Goal: Communication & Community: Answer question/provide support

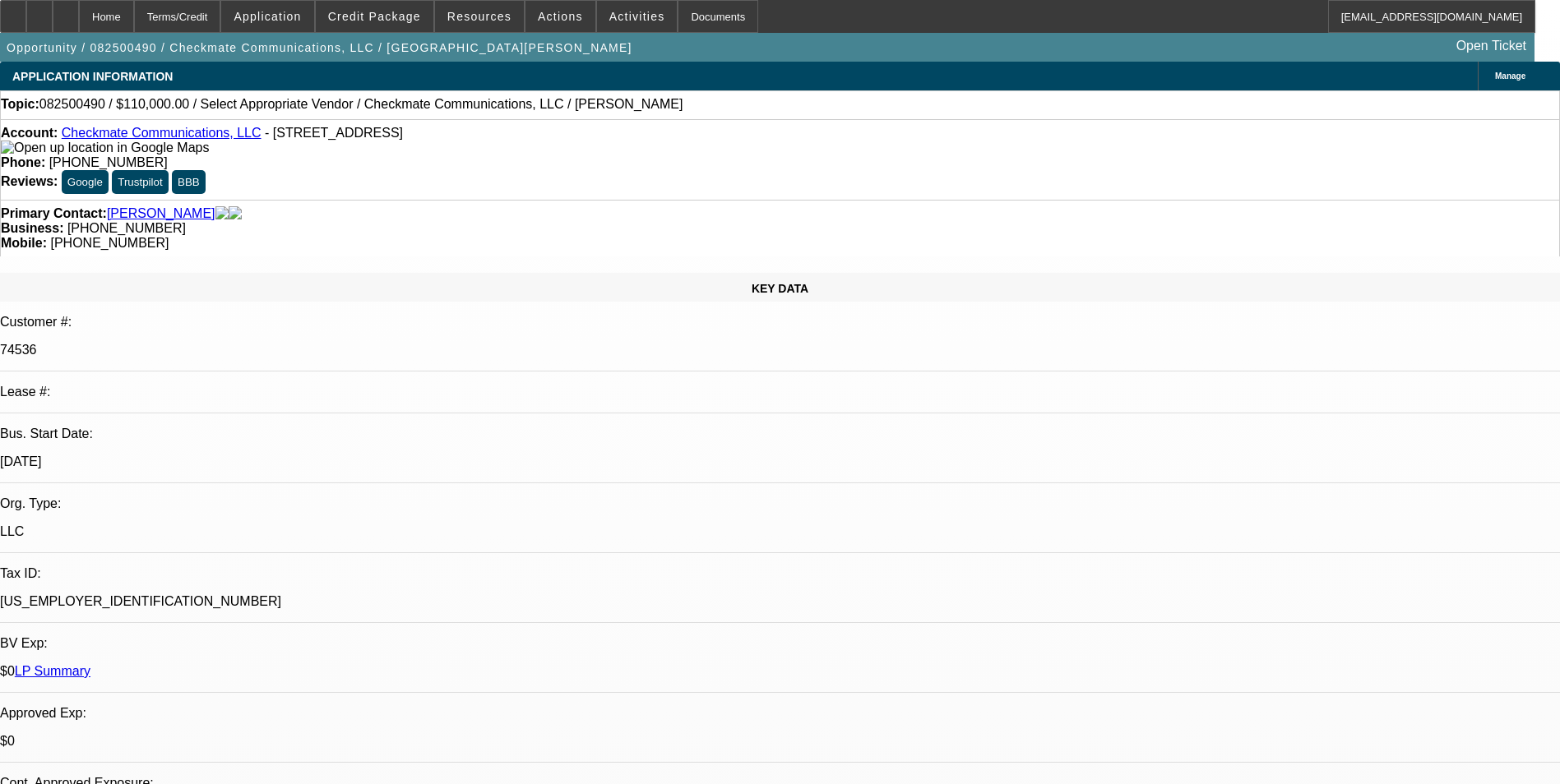
select select "0"
select select "2"
select select "0.1"
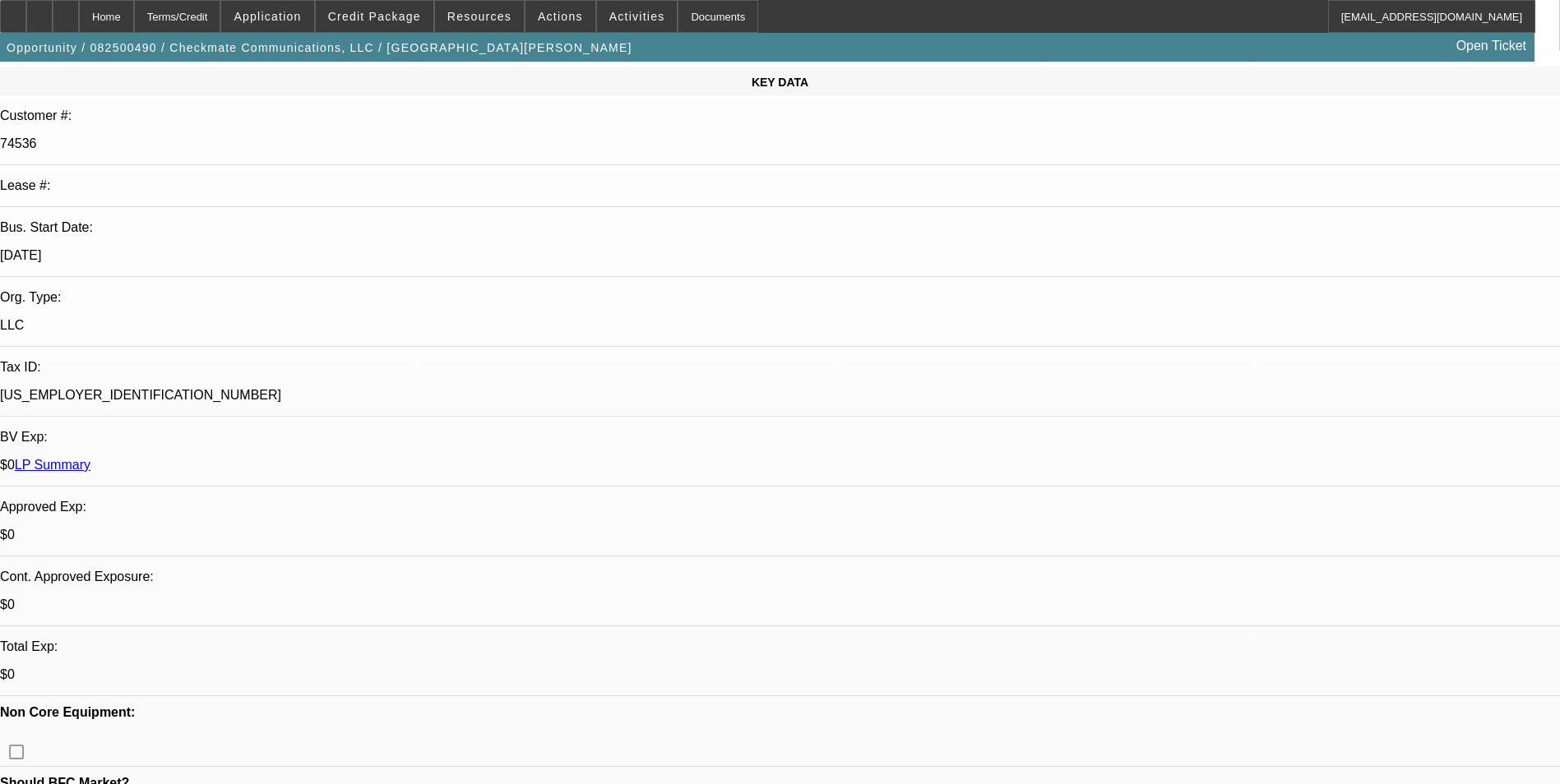
select select "1"
select select "2"
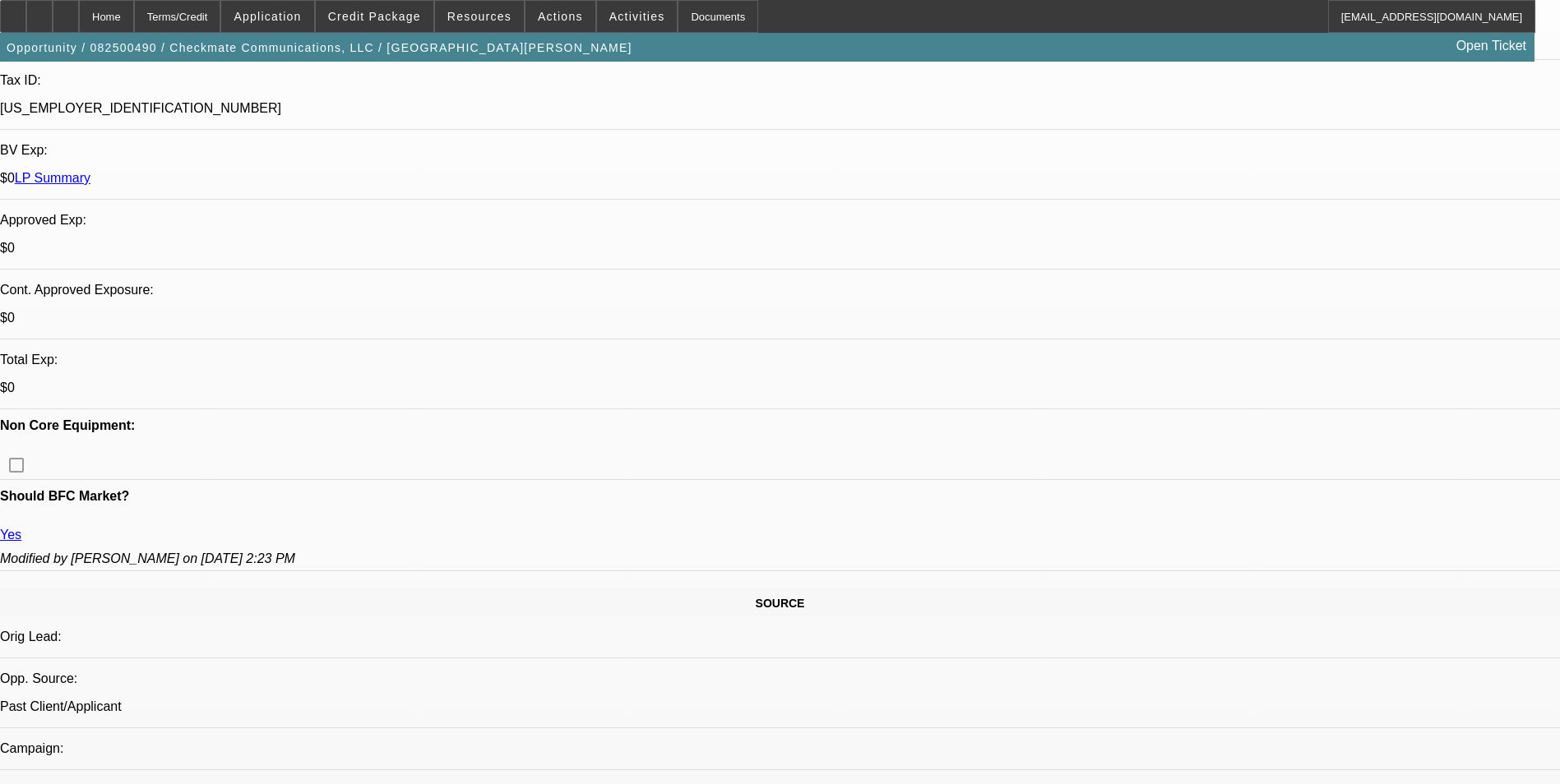
select select "4"
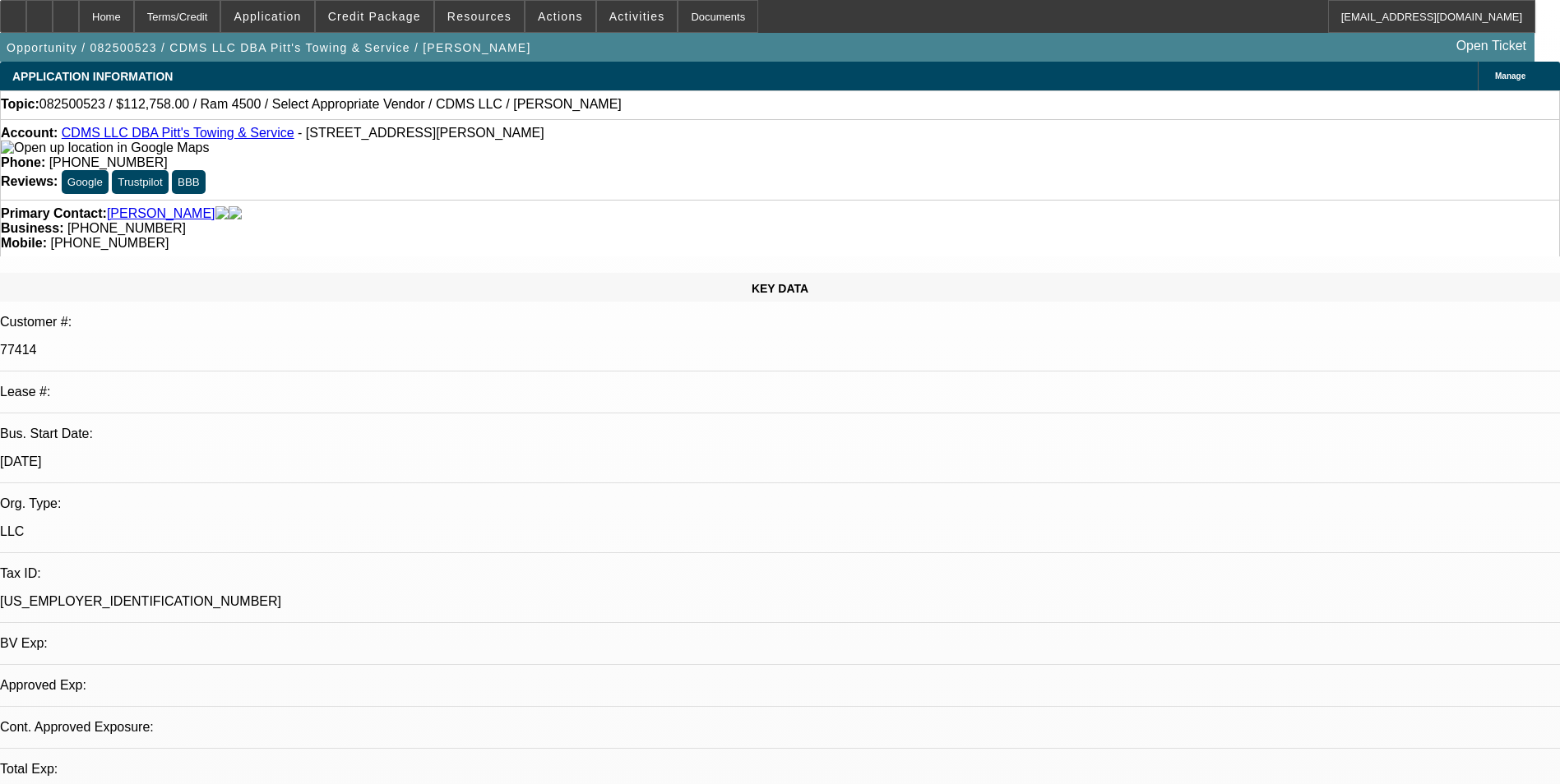
select select "0"
select select "1"
select select "2"
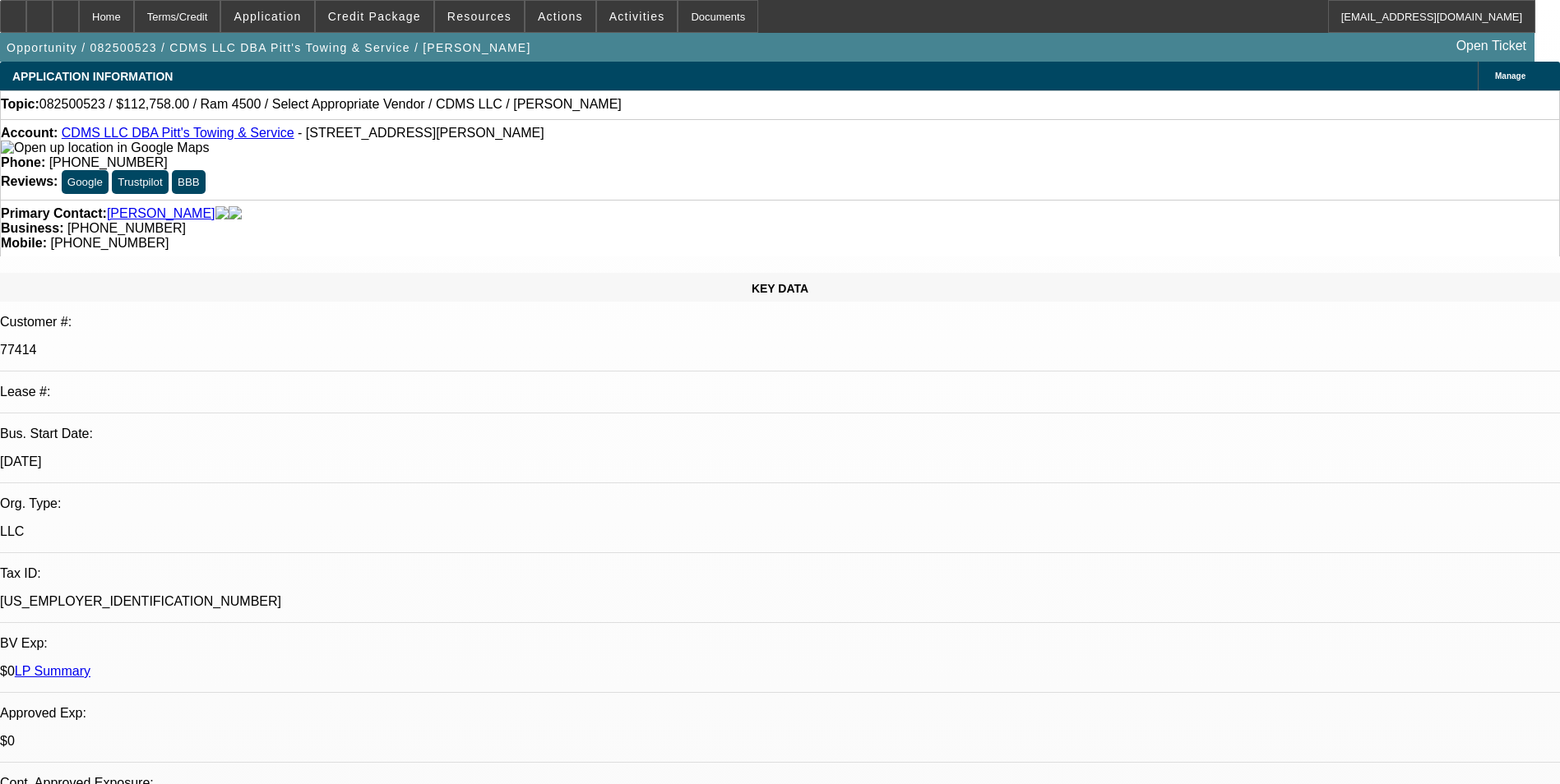
select select "6"
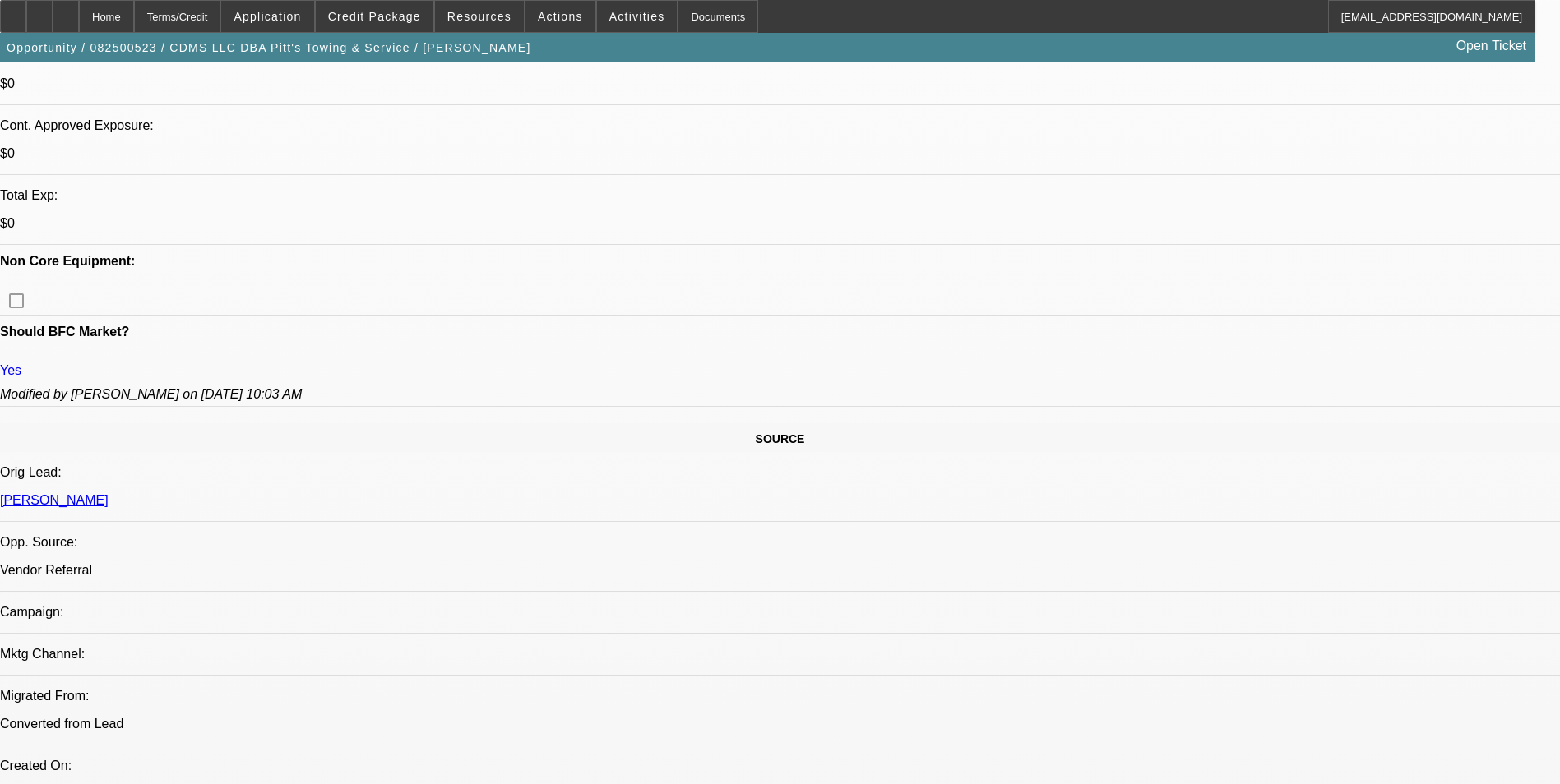
scroll to position [651, 0]
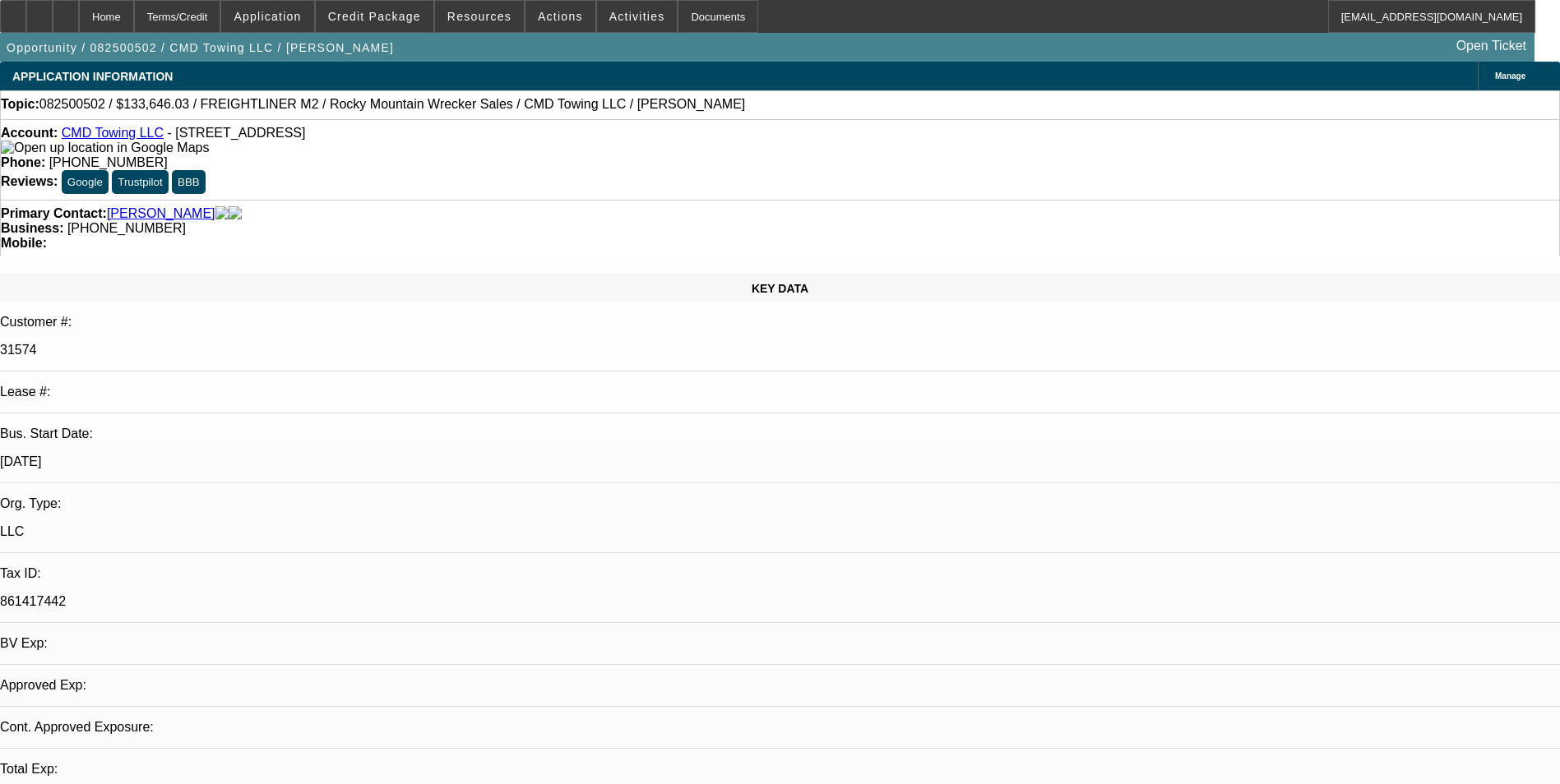
select select "0"
select select "1"
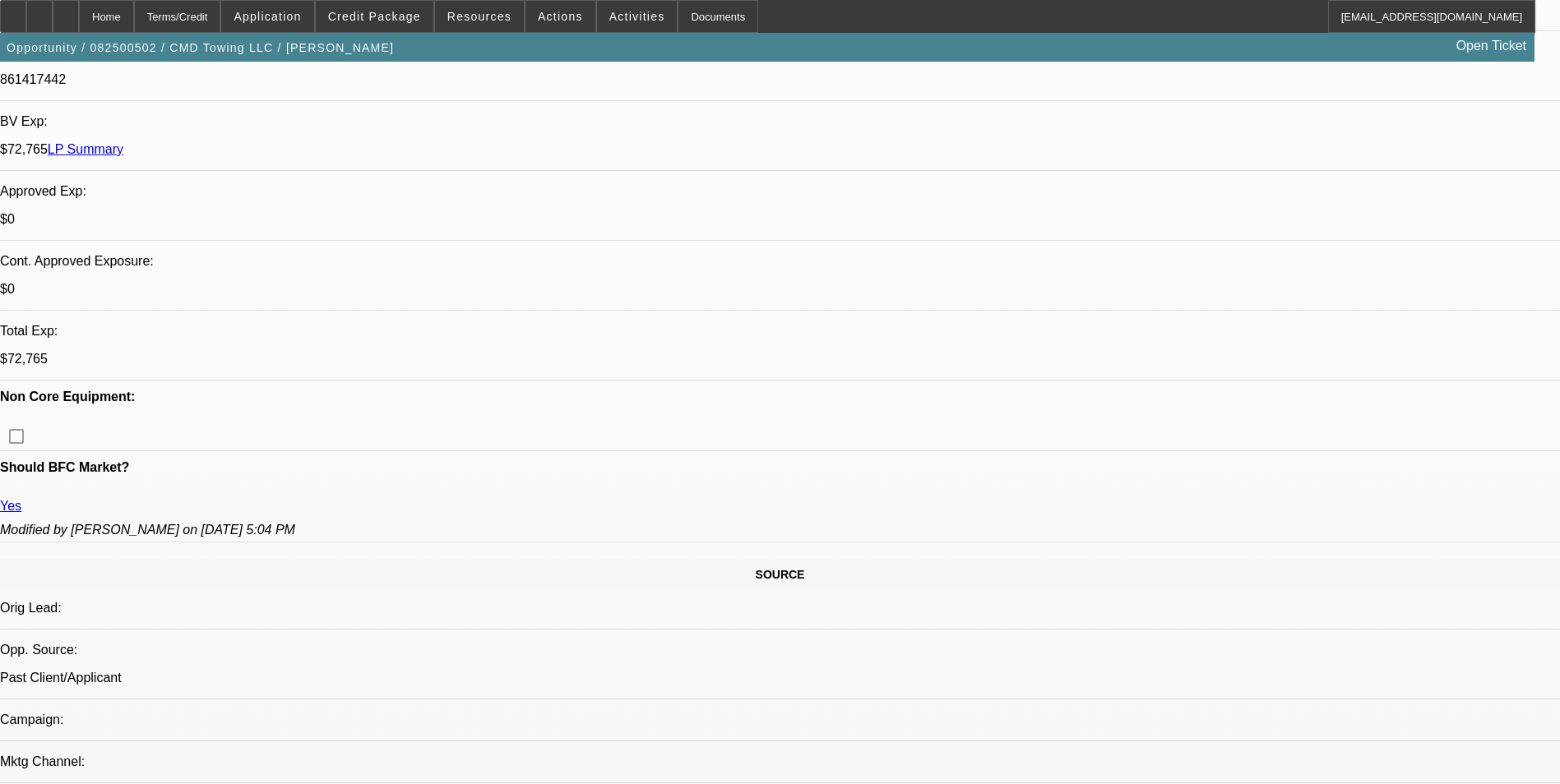
select select "6"
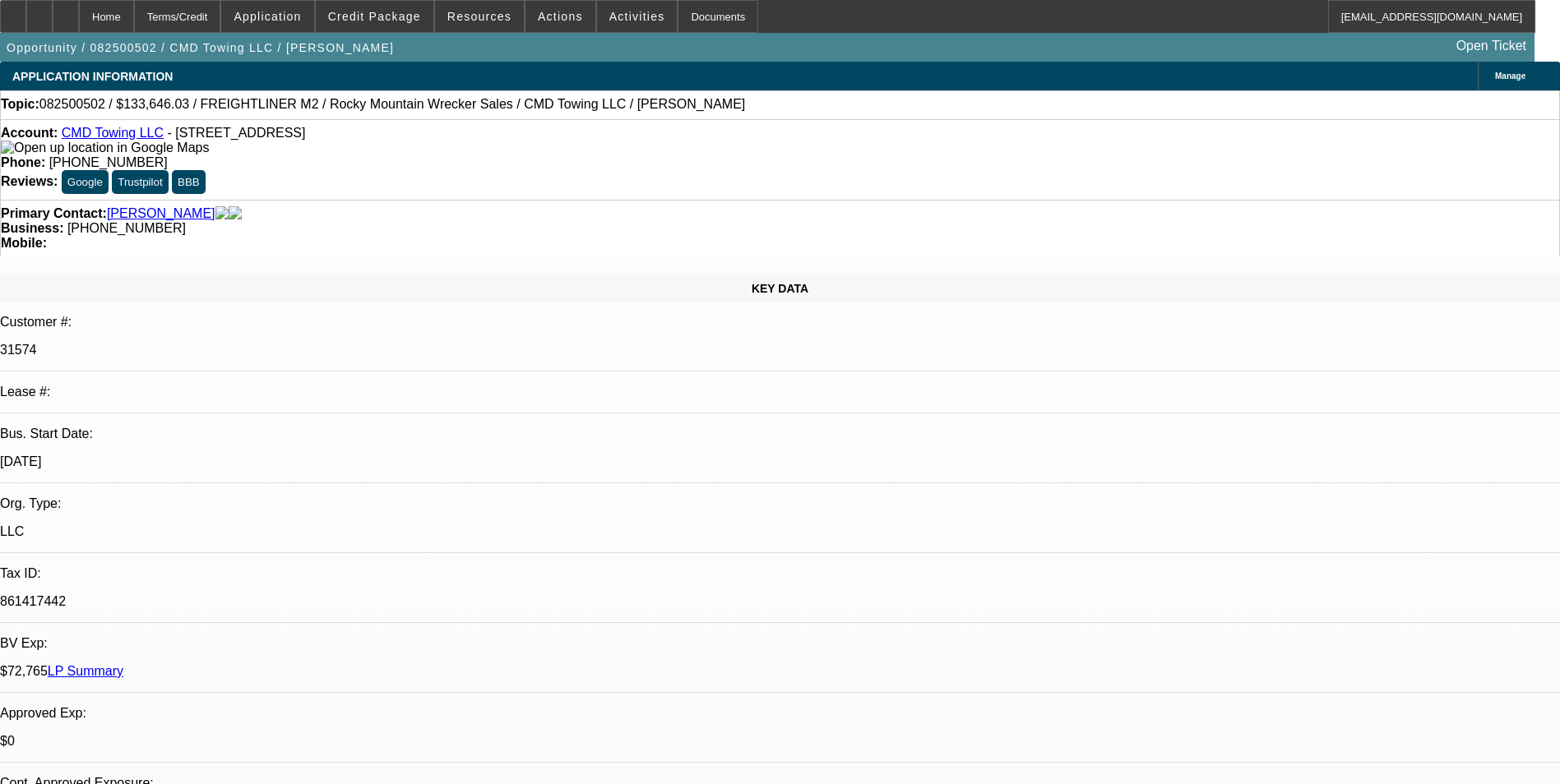
click at [209, 343] on p "31574" at bounding box center [780, 350] width 1560 height 15
copy p "31574"
drag, startPoint x: 1093, startPoint y: 239, endPoint x: 1095, endPoint y: 260, distance: 21.1
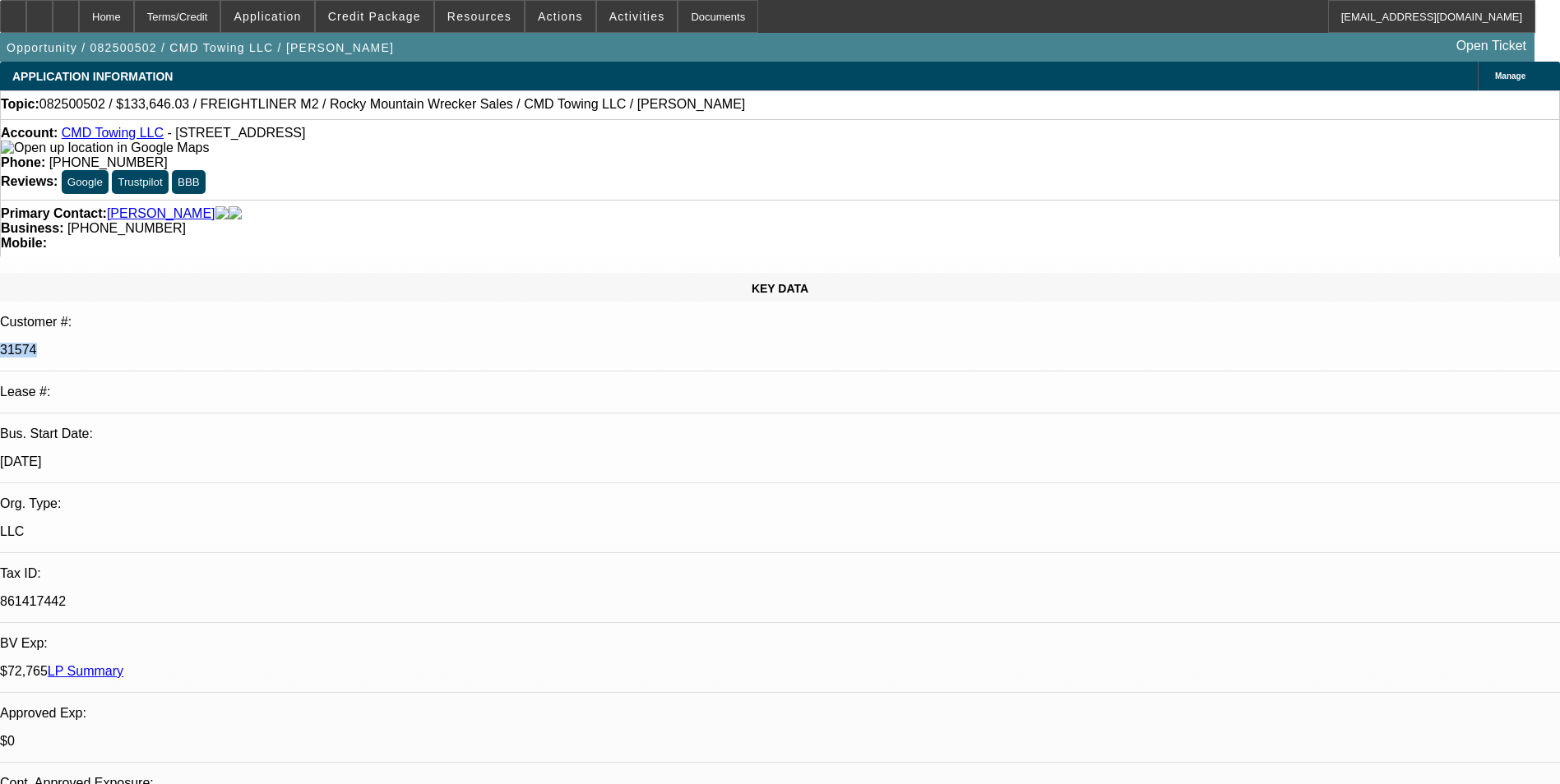
radio input "true"
drag, startPoint x: 1385, startPoint y: 285, endPoint x: 1065, endPoint y: 284, distance: 320.0
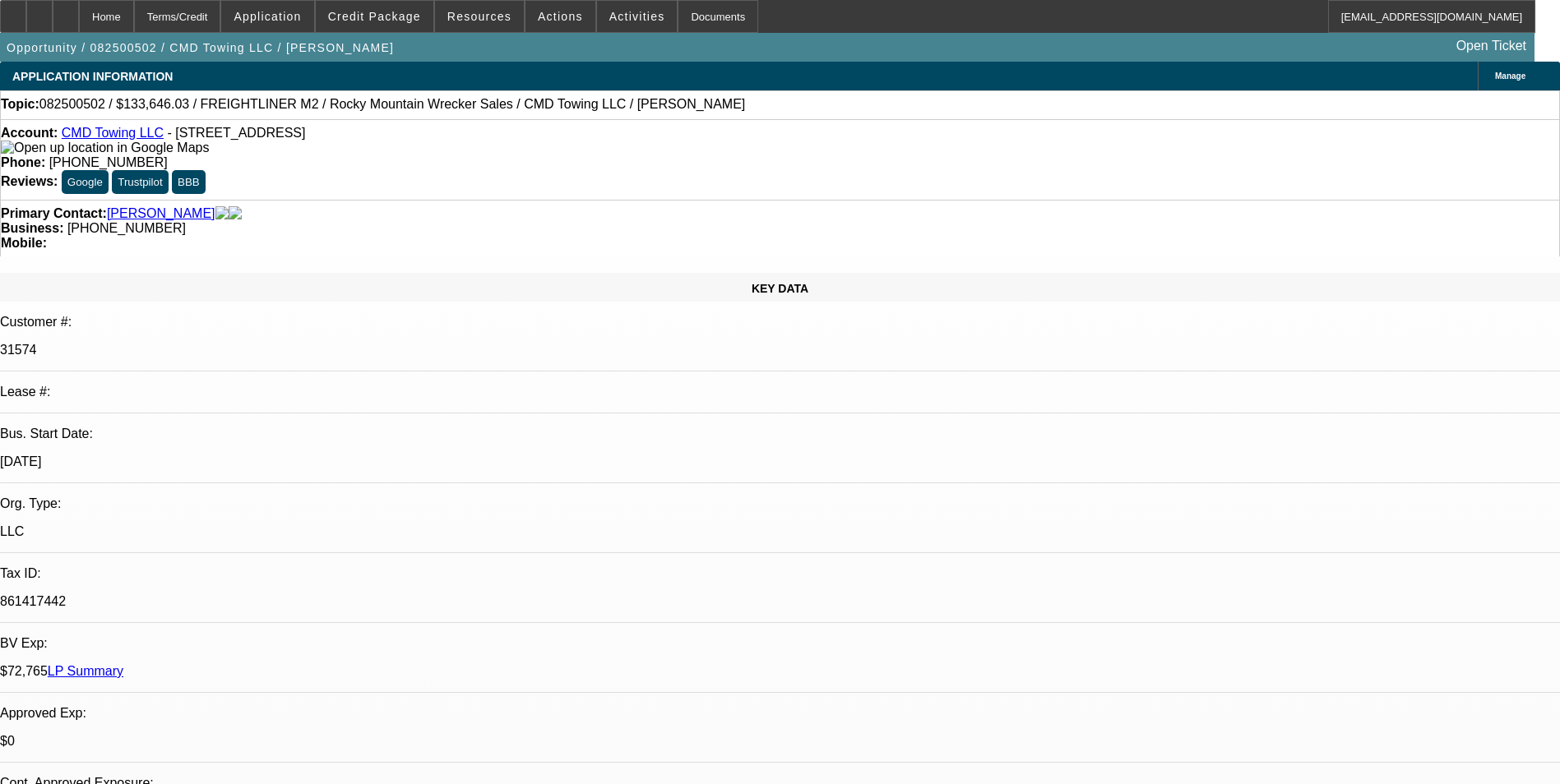
type textarea "Payment history good-on-time/GPS is active on both the deals"
drag, startPoint x: 1106, startPoint y: 284, endPoint x: 1396, endPoint y: 288, distance: 290.0
drag, startPoint x: 1398, startPoint y: 288, endPoint x: 1090, endPoint y: 287, distance: 308.0
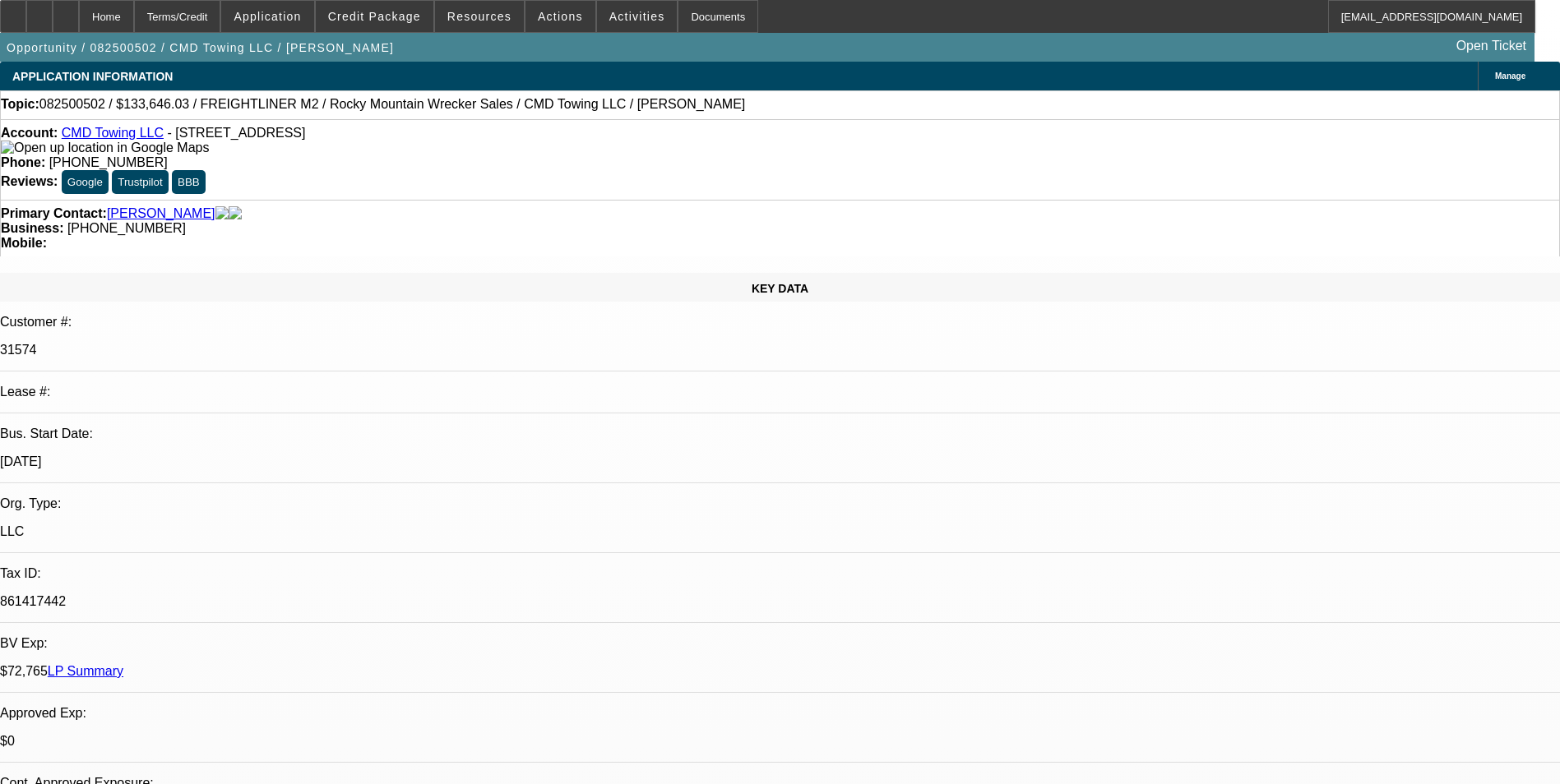
radio input "false"
radio input "true"
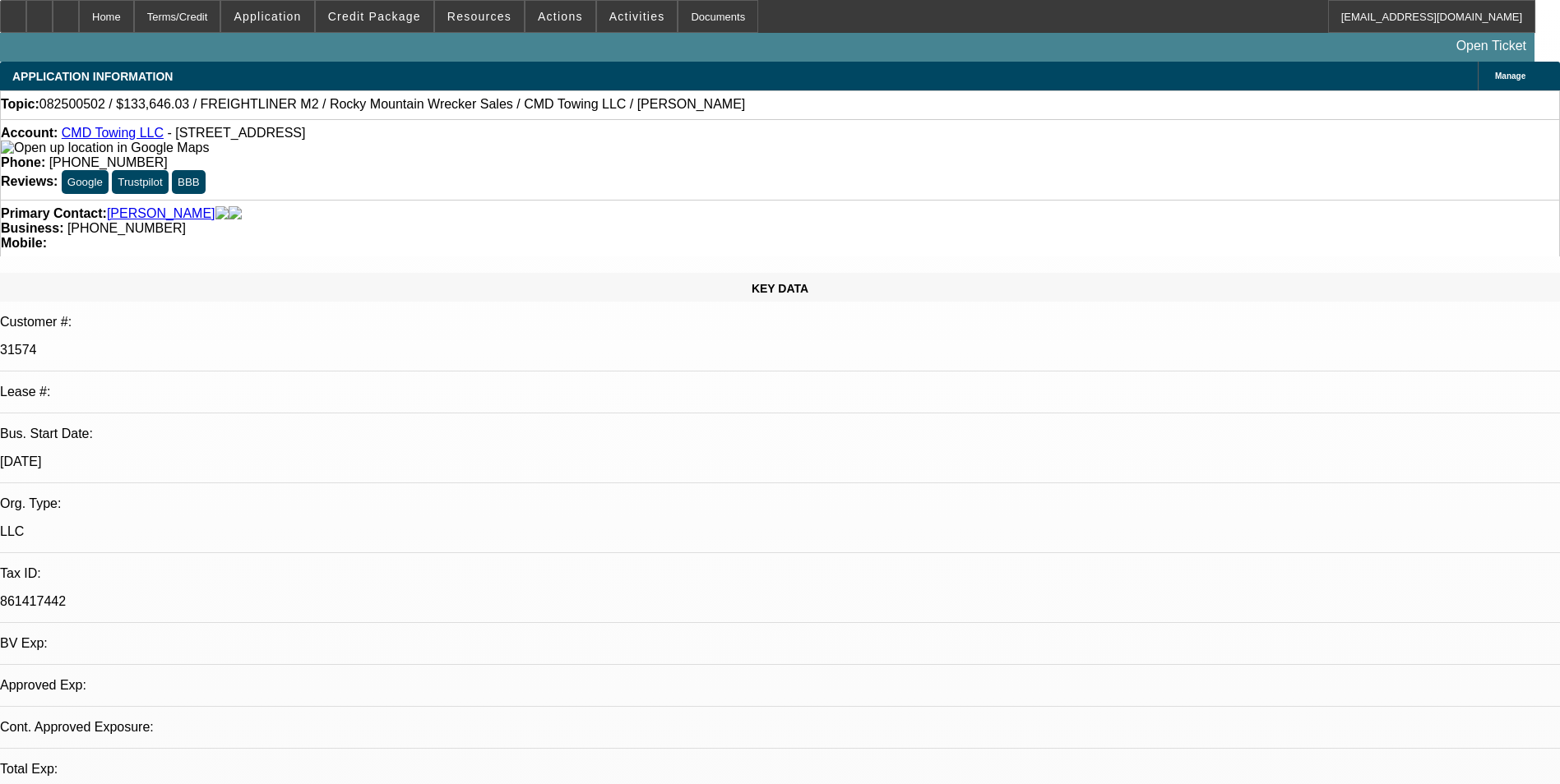
select select "0"
select select "1"
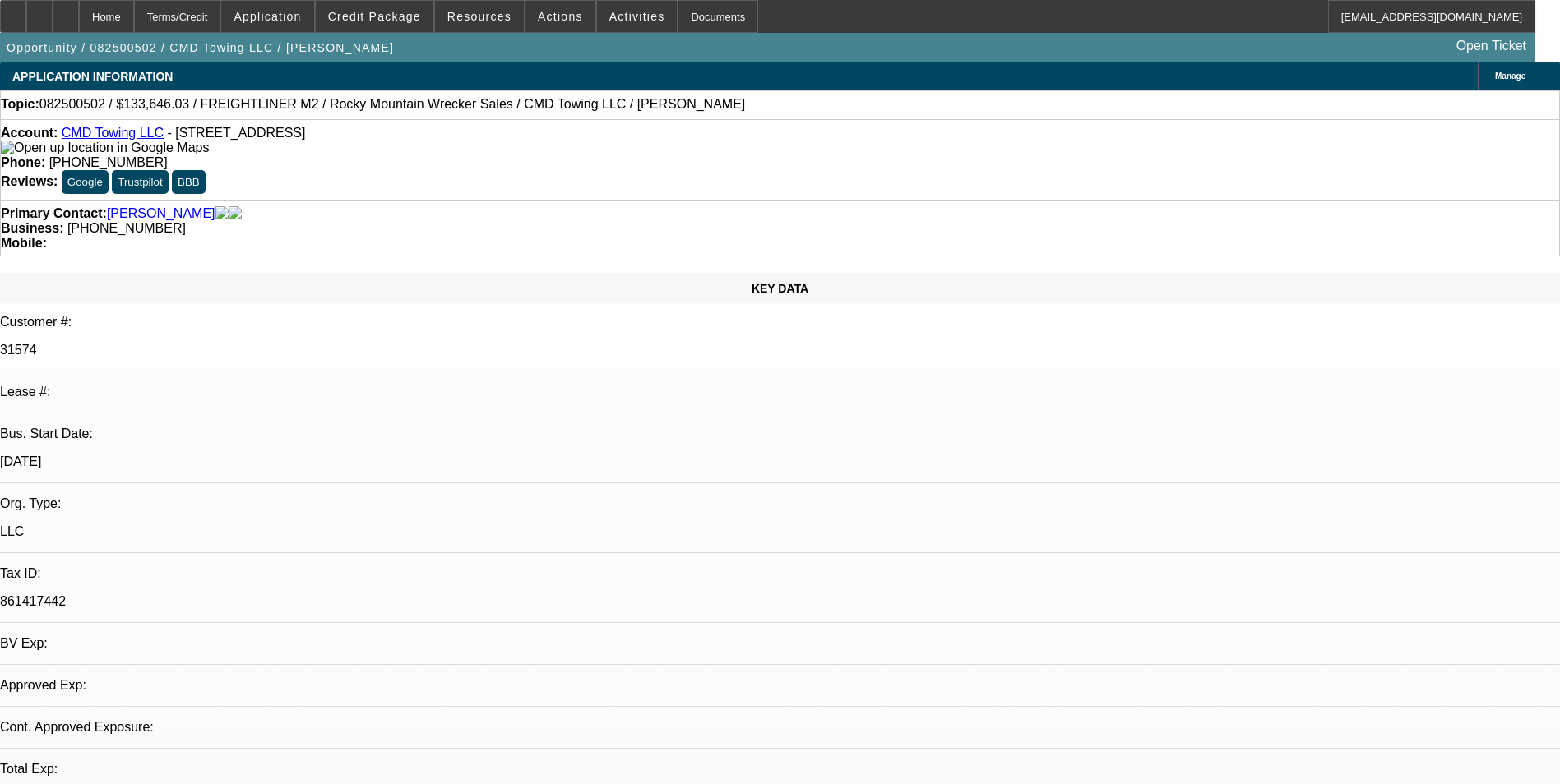
select select "6"
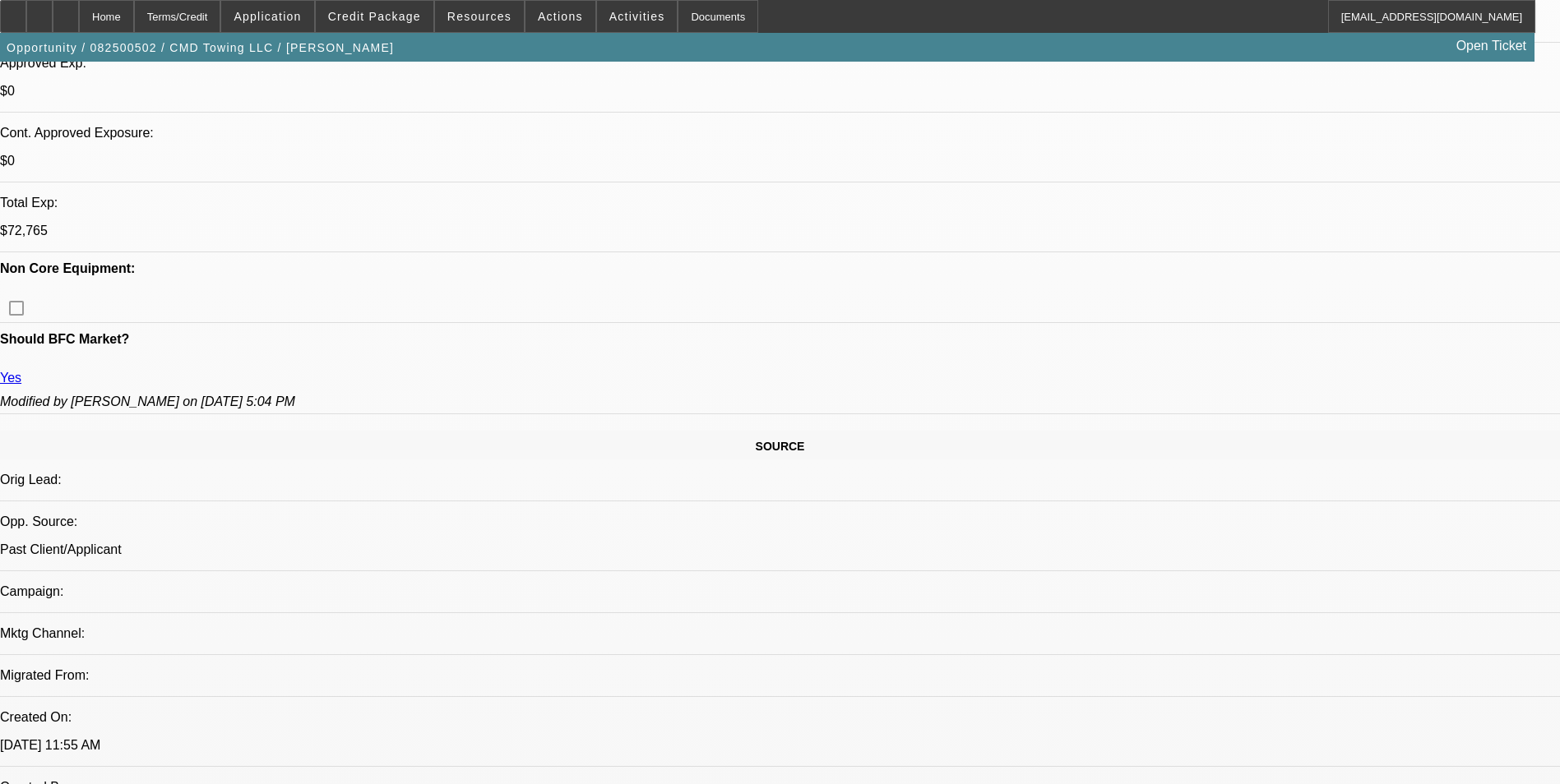
scroll to position [658, 0]
